Goal: Browse casually

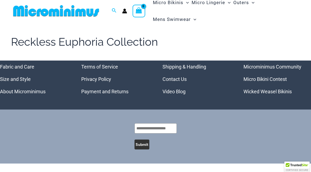
scroll to position [29, 0]
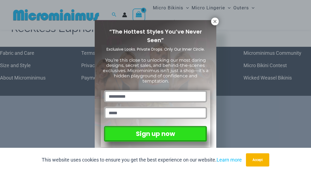
click at [216, 21] on icon at bounding box center [215, 21] width 5 height 5
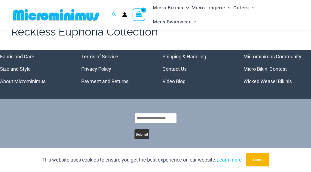
scroll to position [0, 0]
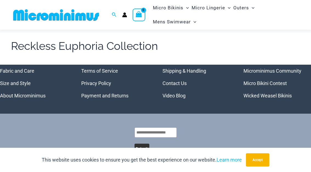
scroll to position [29, 0]
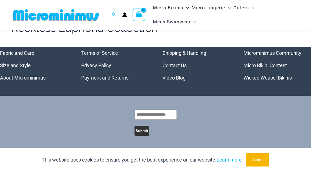
click at [258, 161] on button "Accept" at bounding box center [257, 159] width 23 height 13
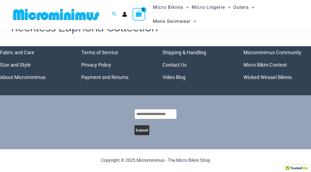
scroll to position [0, 0]
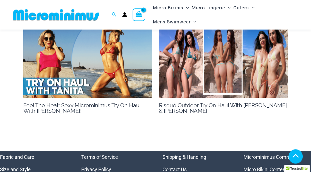
scroll to position [520, 0]
click at [108, 76] on img at bounding box center [87, 61] width 129 height 73
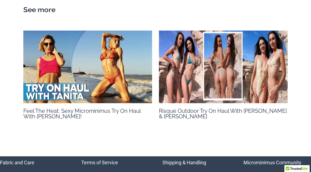
scroll to position [541, 0]
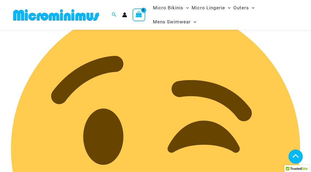
scroll to position [770, 0]
